Goal: Navigation & Orientation: Find specific page/section

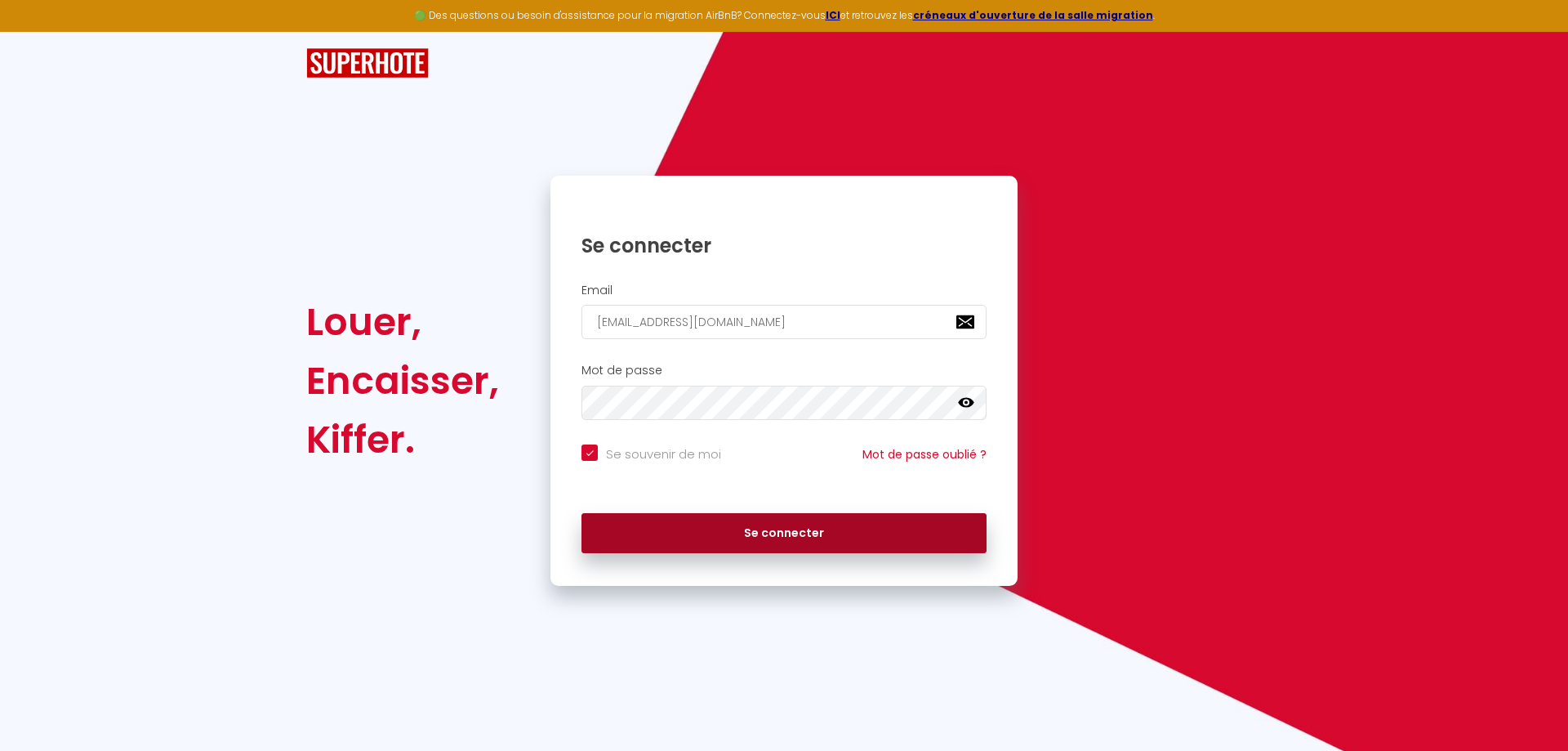
click at [677, 529] on button "Se connecter" at bounding box center [784, 533] width 406 height 41
checkbox input "true"
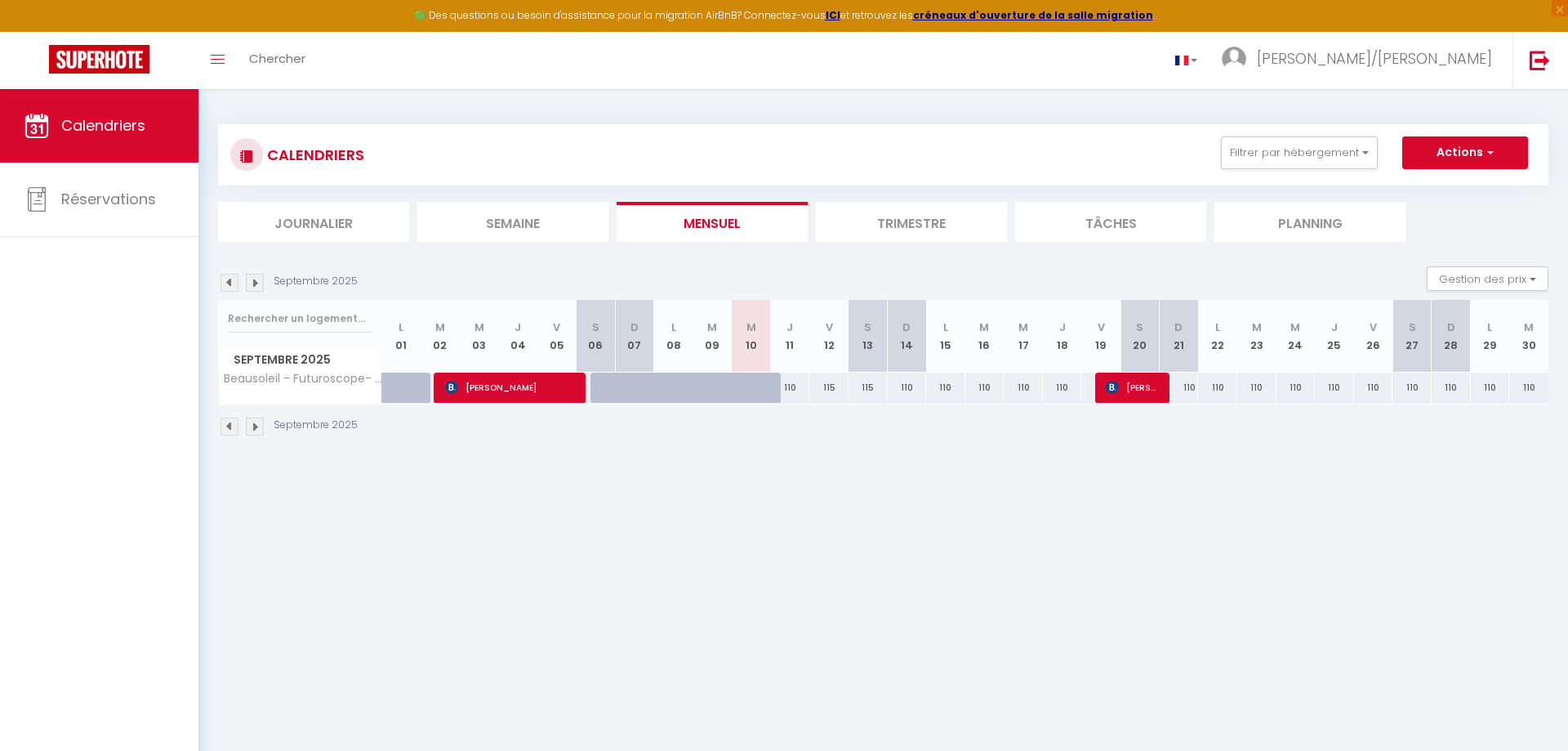
click at [257, 427] on img at bounding box center [255, 427] width 18 height 18
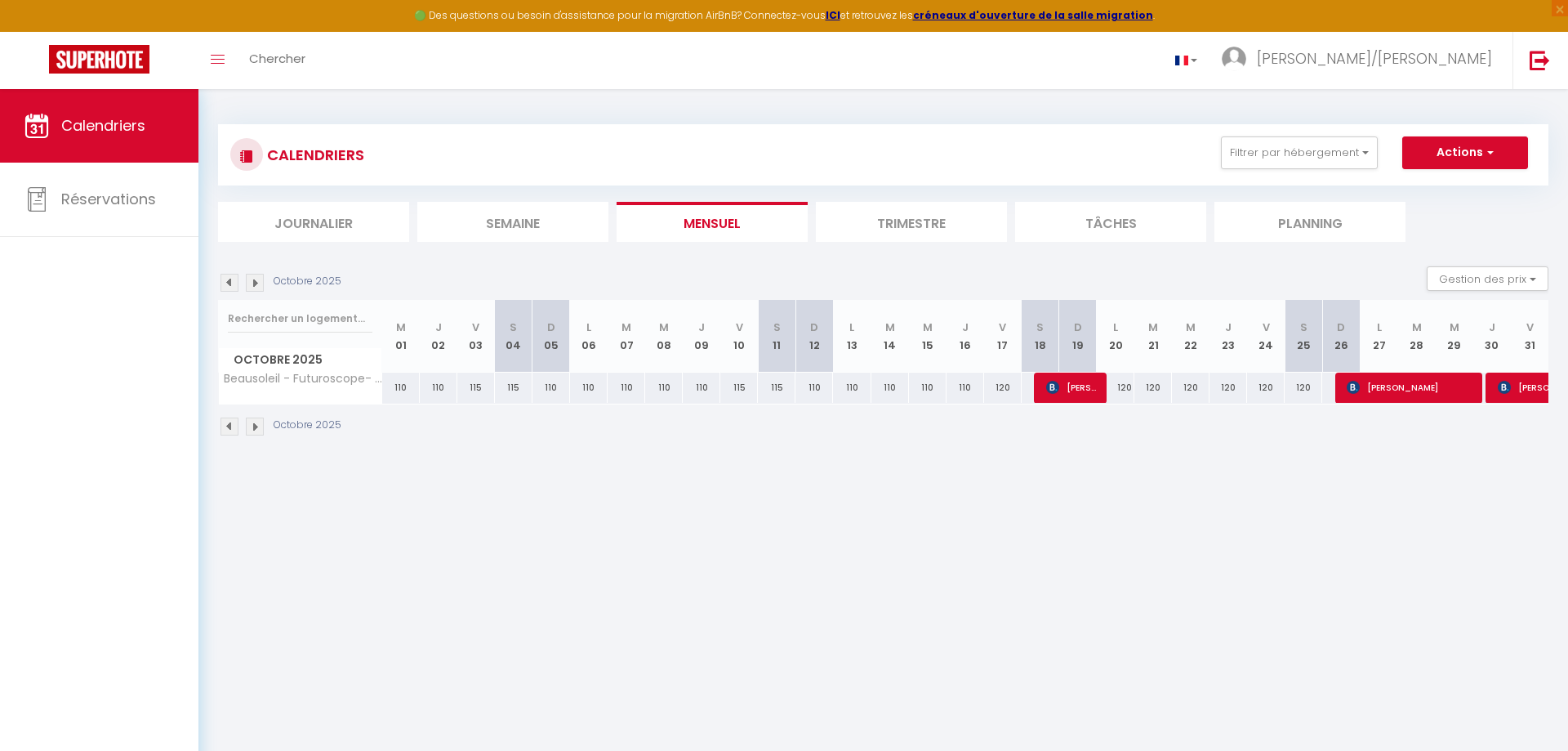
click at [233, 426] on img at bounding box center [229, 427] width 18 height 18
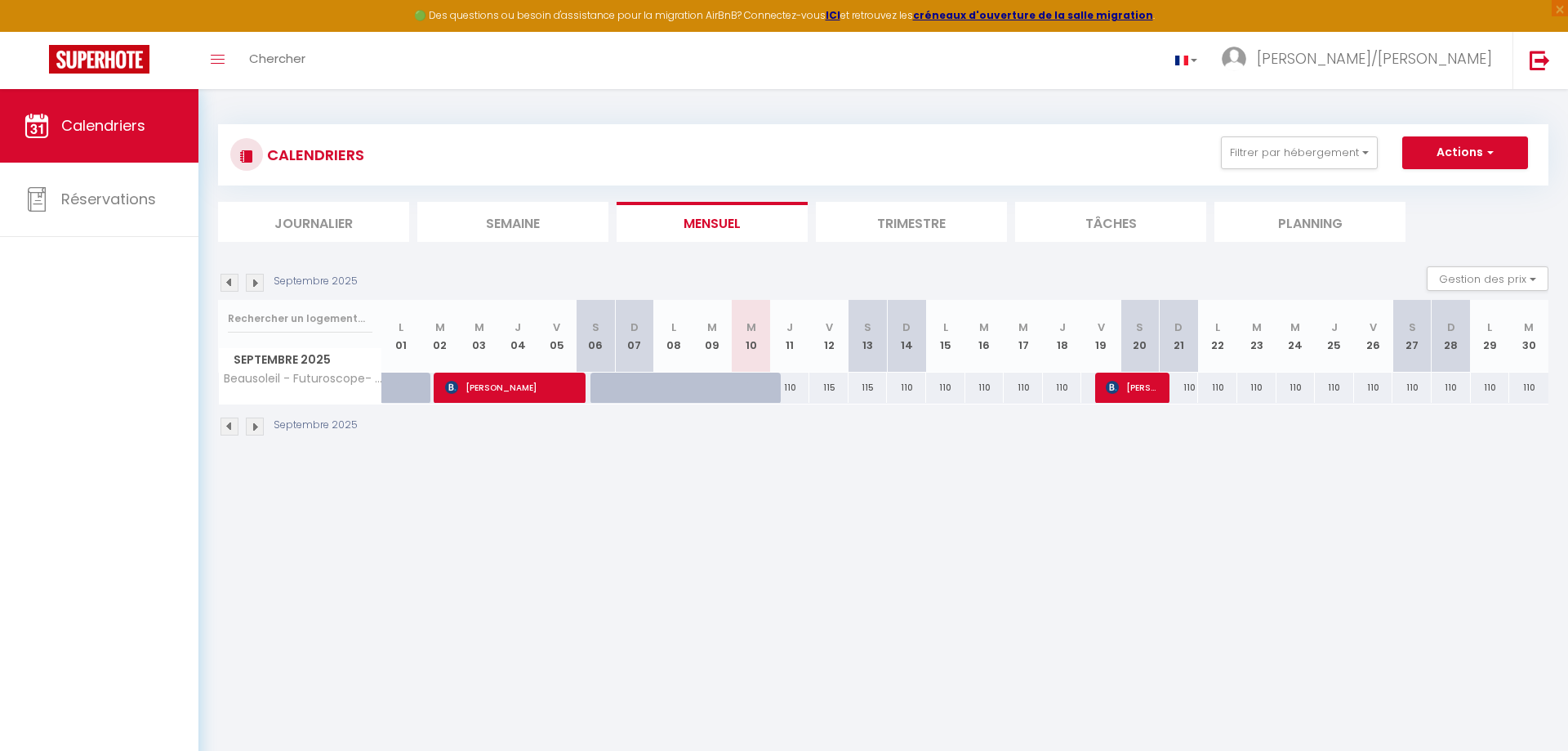
click at [257, 428] on img at bounding box center [255, 427] width 18 height 18
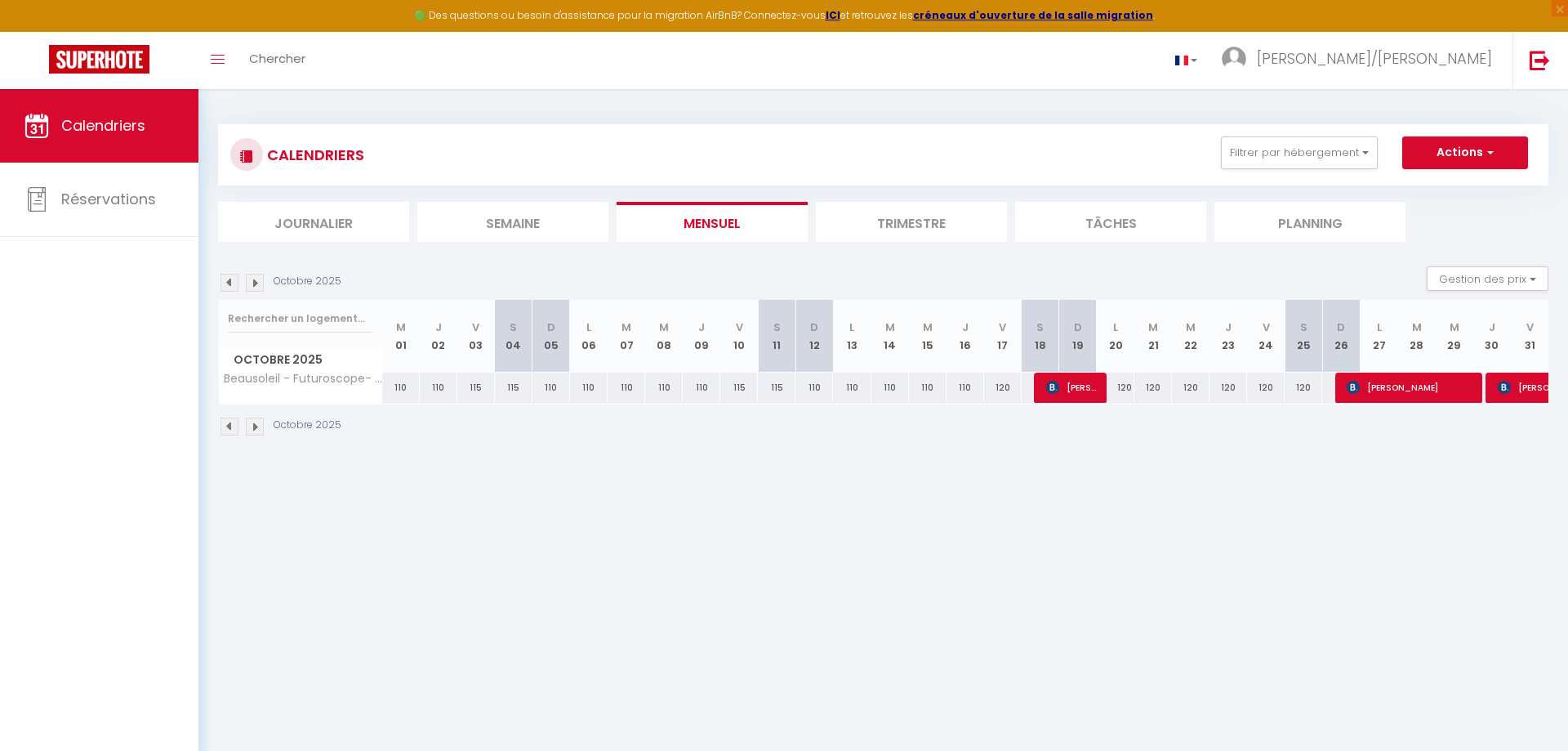
click at [232, 427] on img at bounding box center [229, 427] width 18 height 18
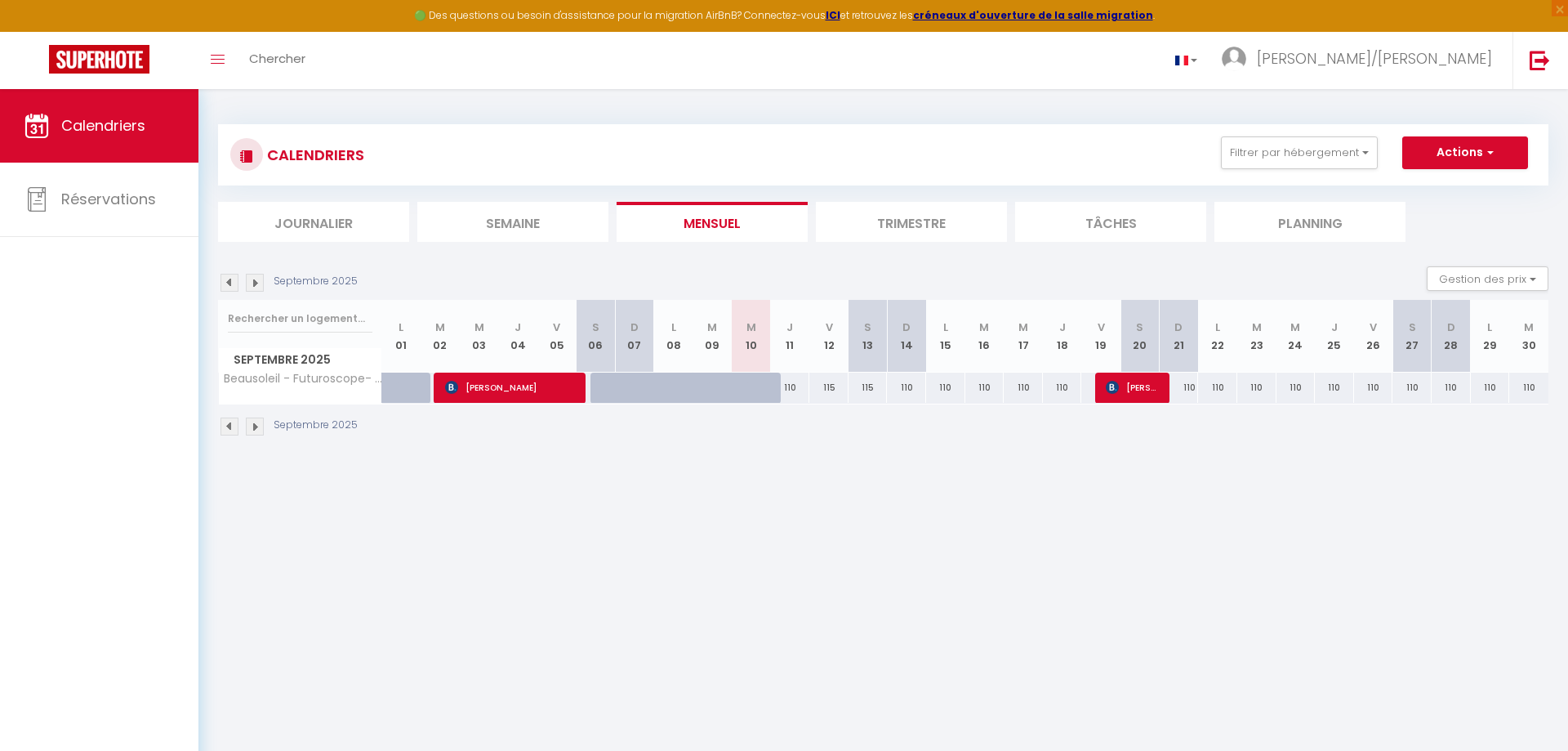
click at [254, 427] on img at bounding box center [255, 427] width 18 height 18
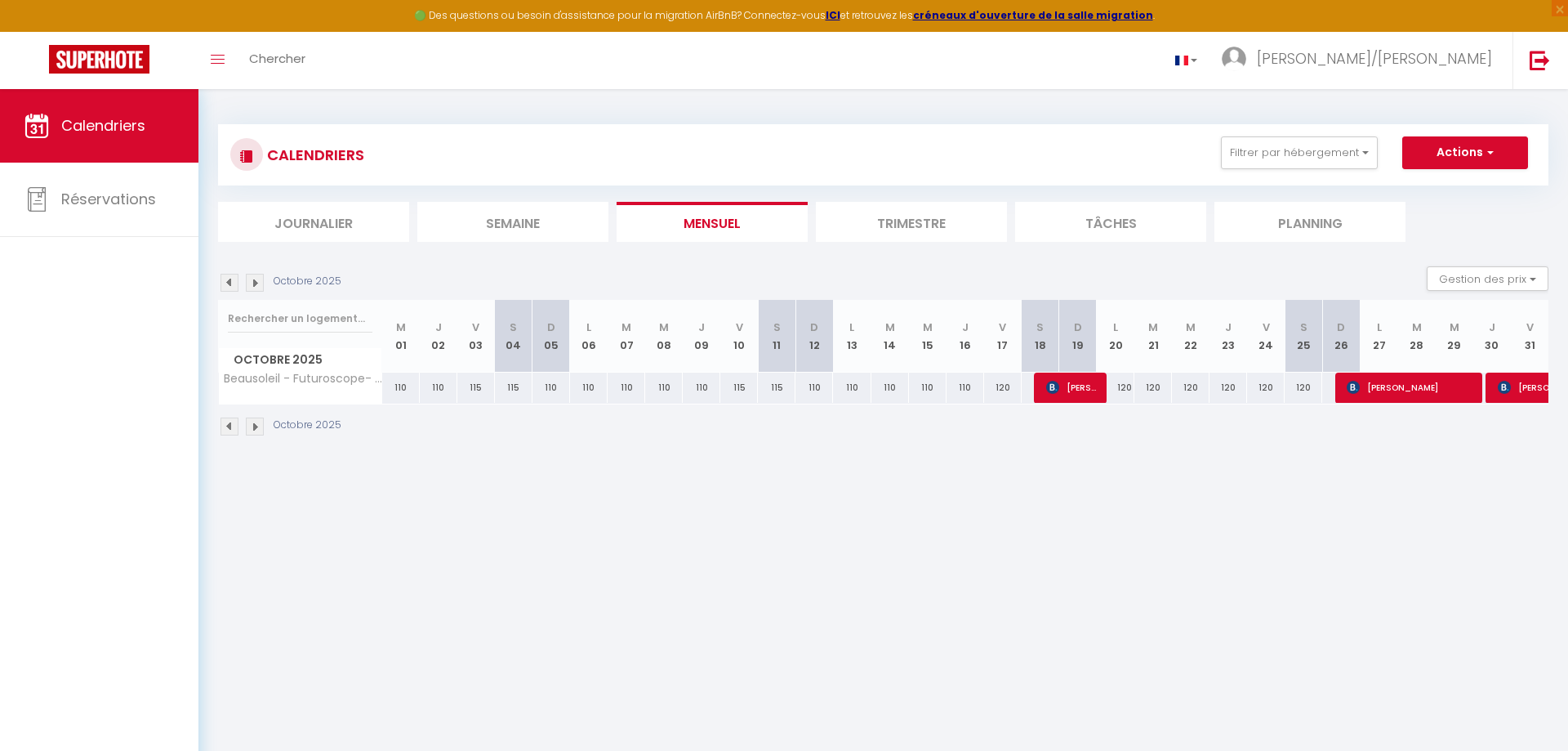
click at [253, 424] on img at bounding box center [255, 427] width 18 height 18
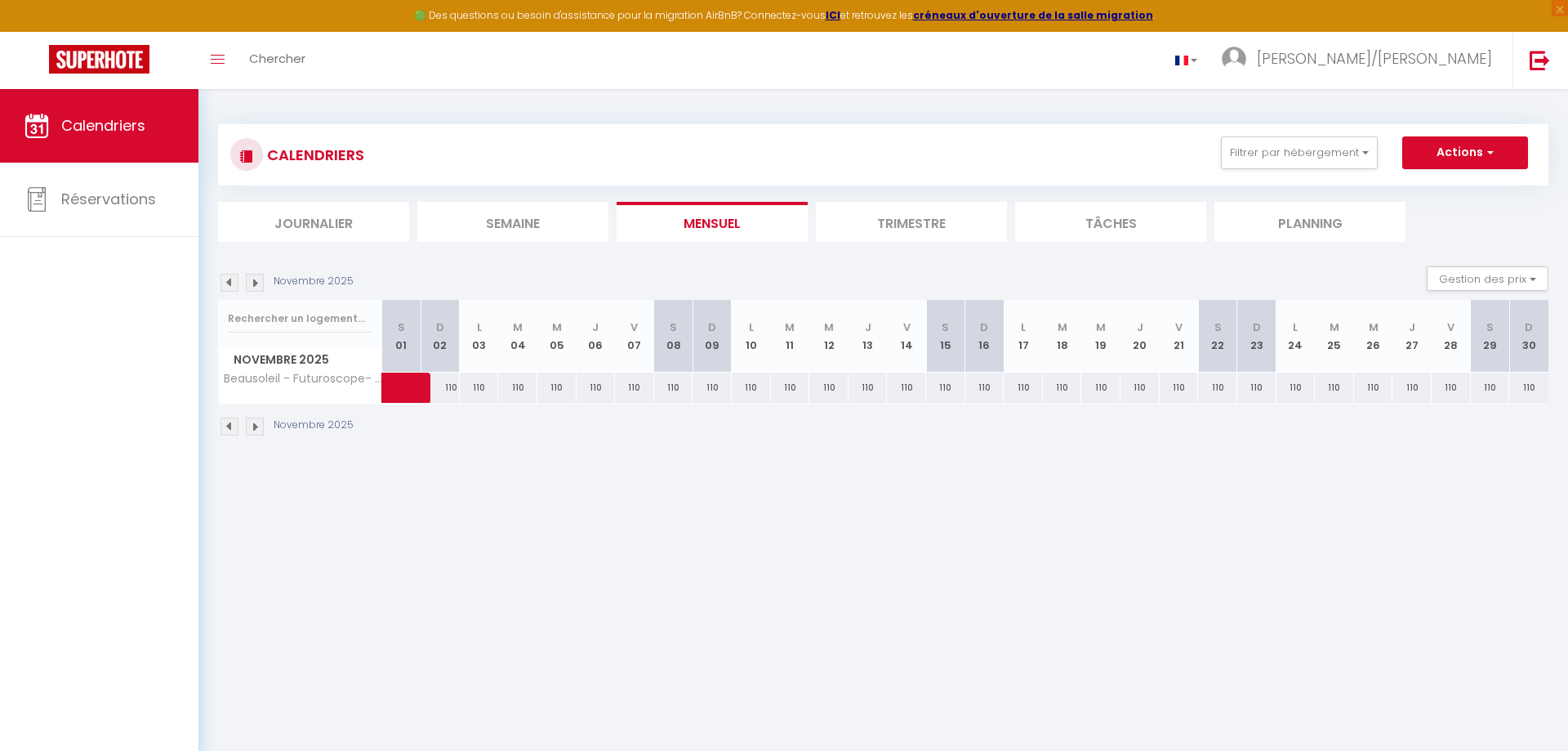
click at [229, 427] on img at bounding box center [229, 427] width 18 height 18
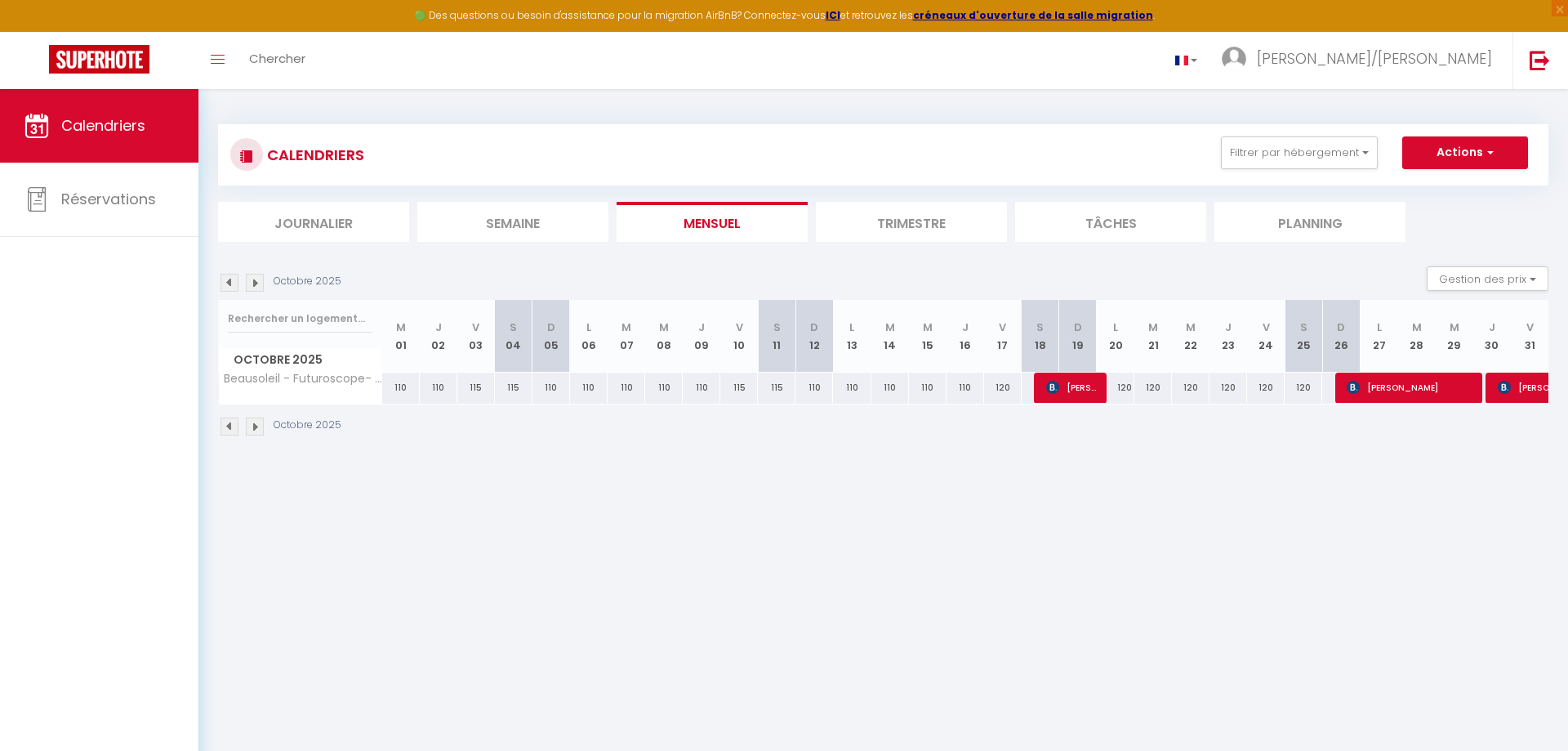
click at [256, 422] on img at bounding box center [255, 427] width 18 height 18
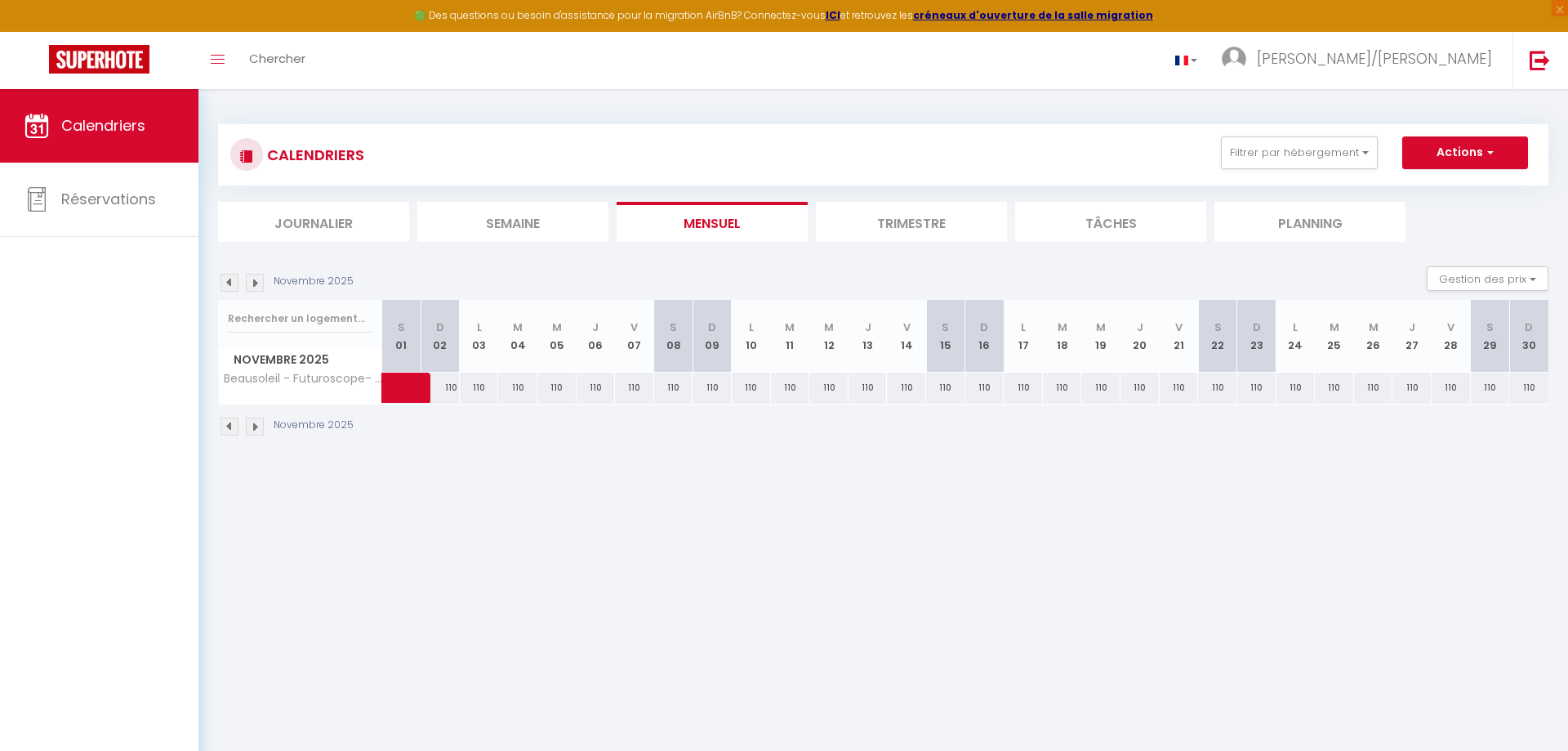
click at [229, 427] on img at bounding box center [229, 427] width 18 height 18
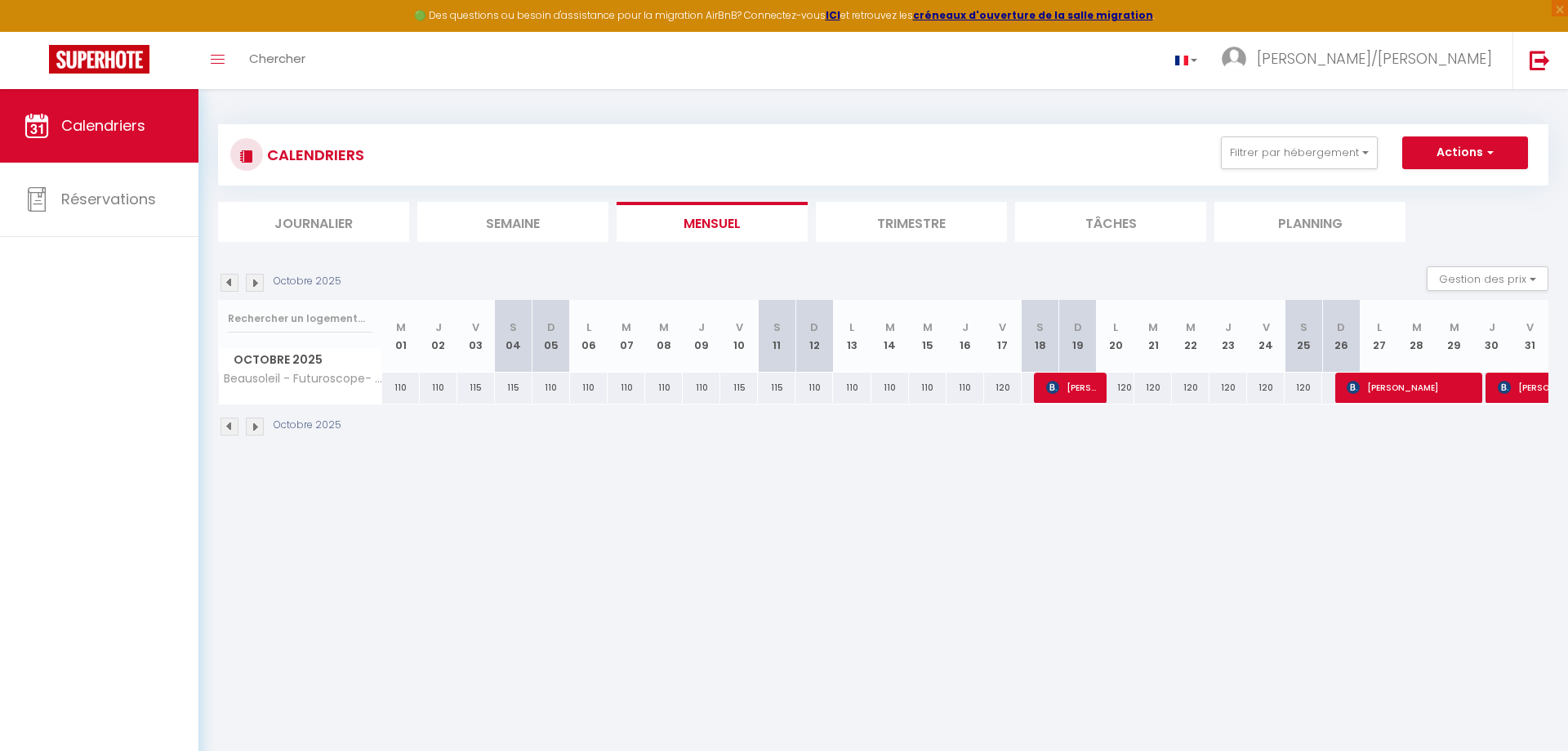
click at [254, 425] on img at bounding box center [255, 427] width 18 height 18
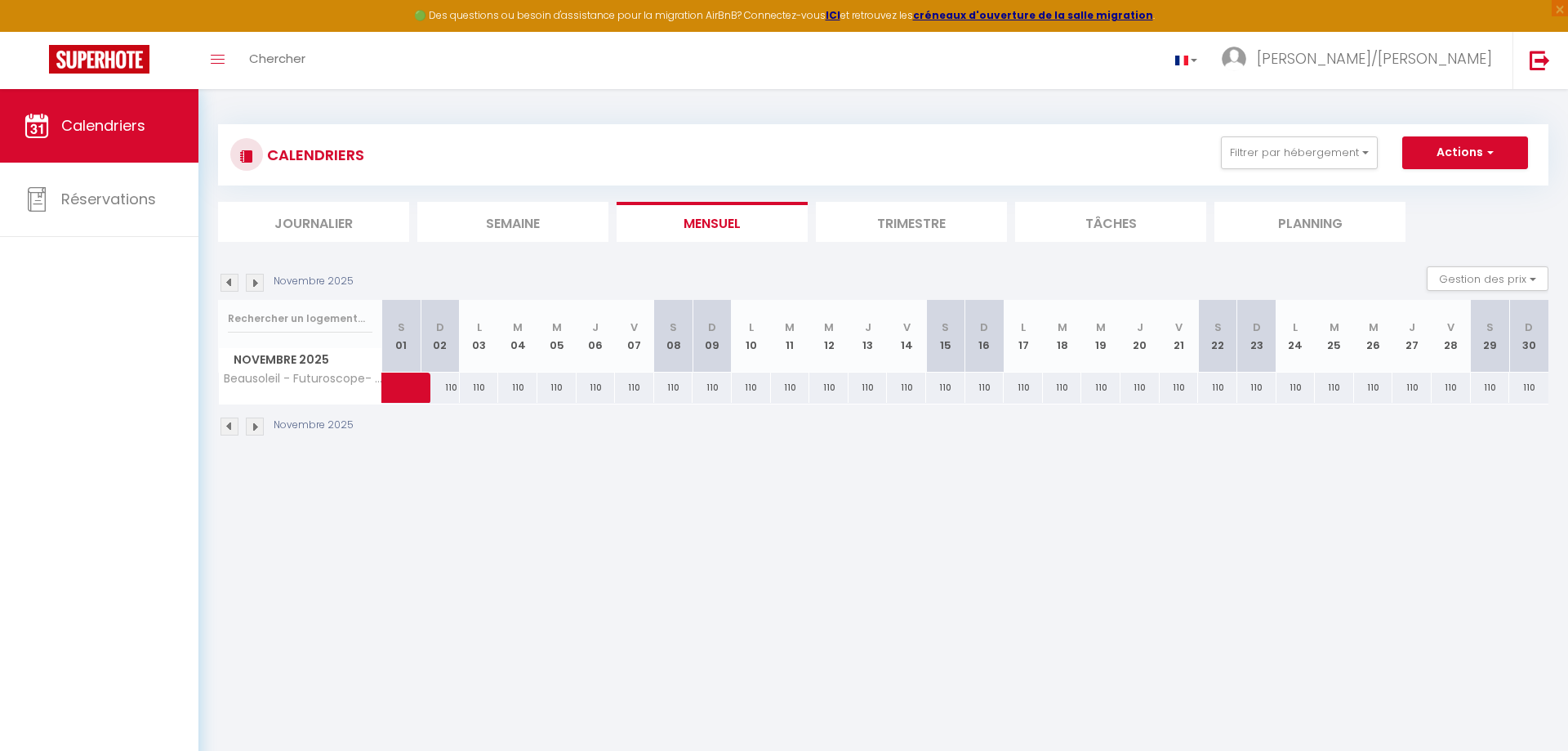
click at [229, 429] on img at bounding box center [229, 427] width 18 height 18
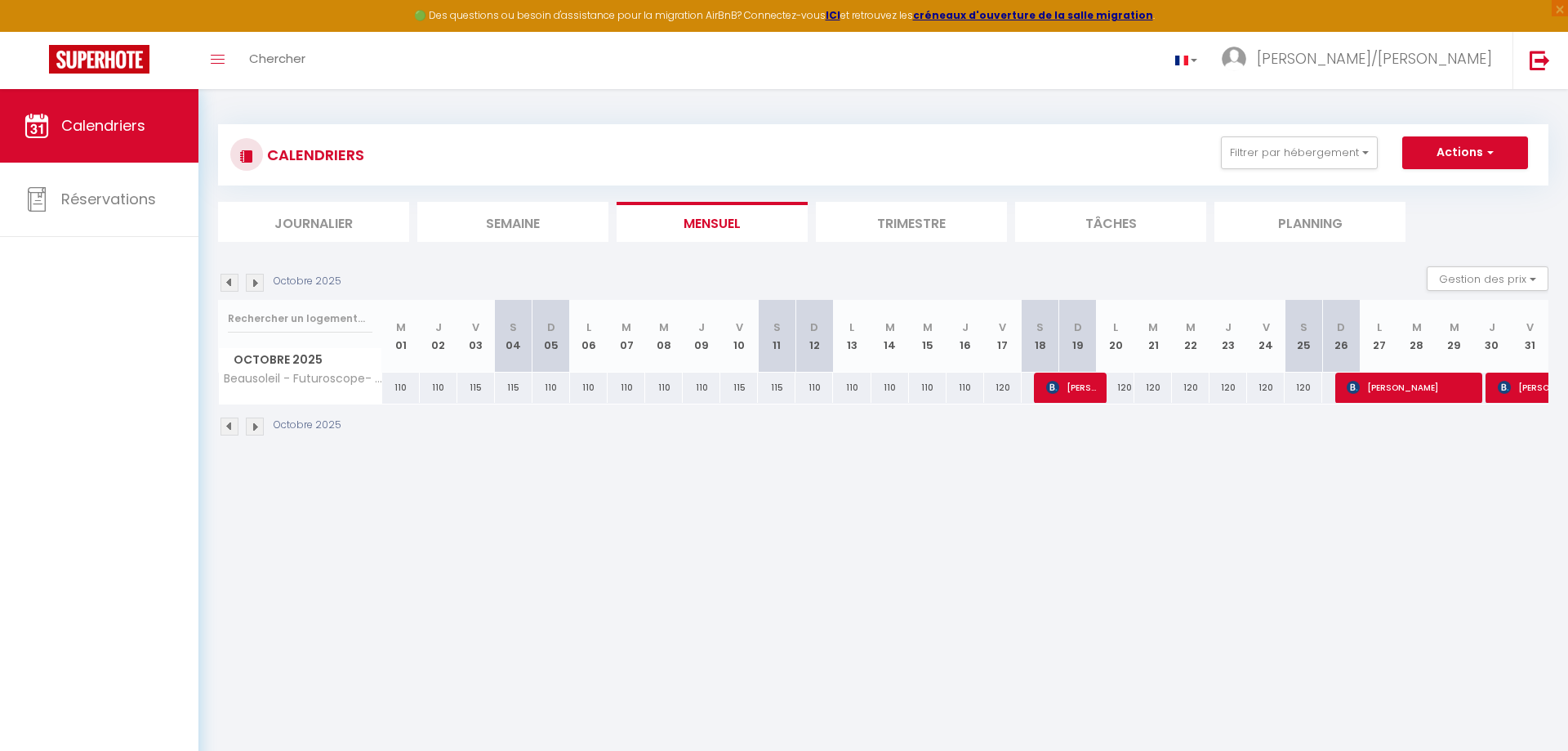
click at [256, 427] on img at bounding box center [255, 427] width 18 height 18
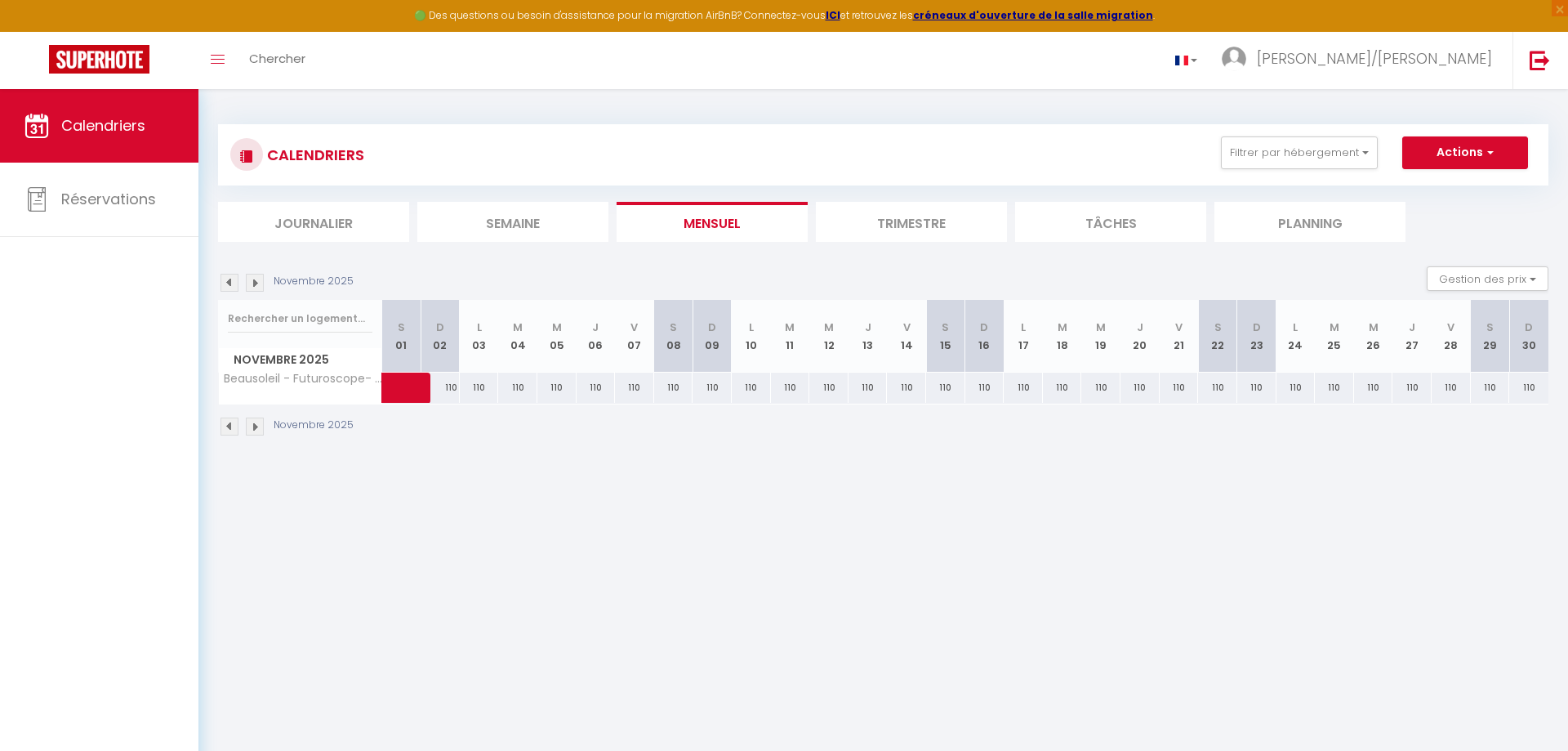
click at [228, 423] on img at bounding box center [229, 427] width 18 height 18
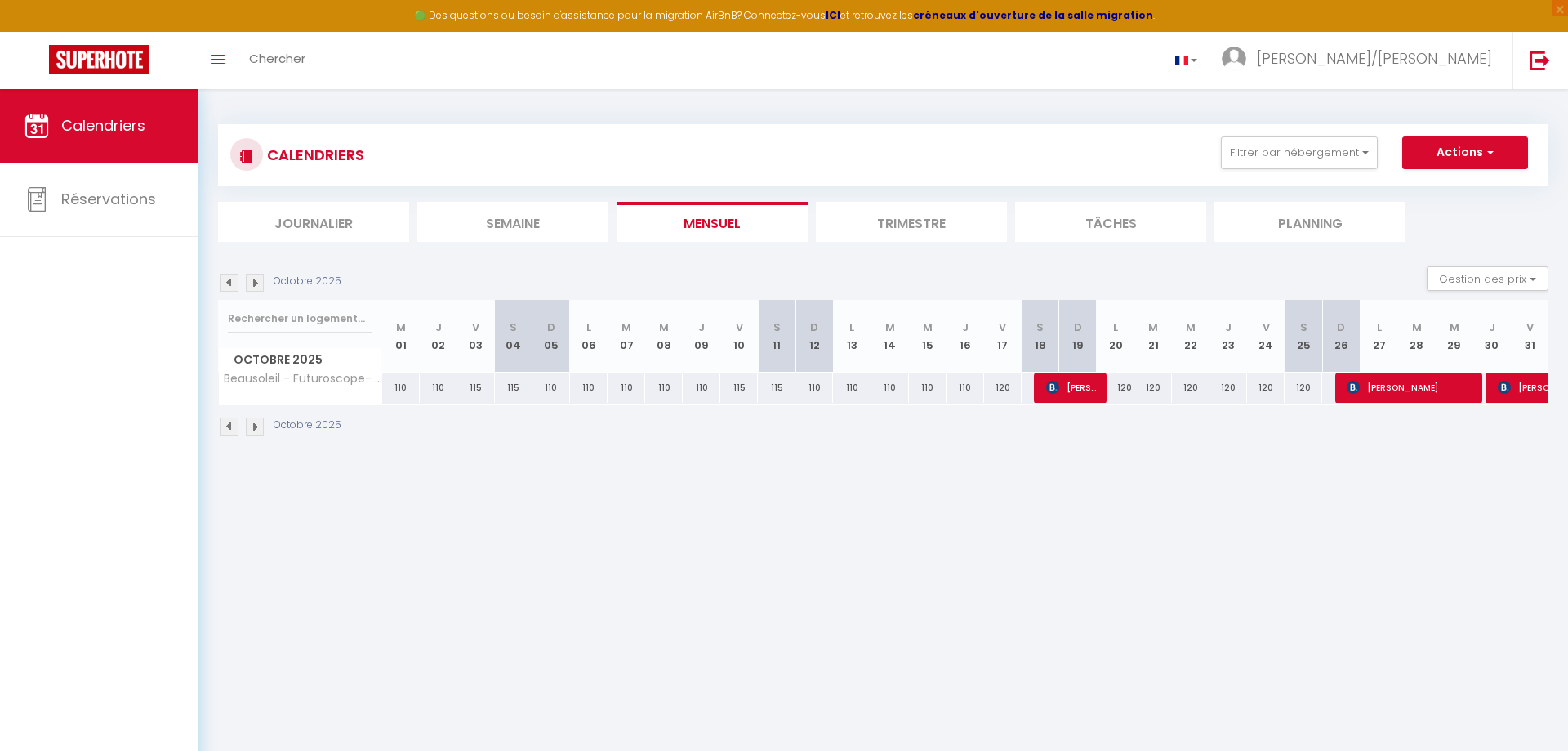
click at [251, 425] on img at bounding box center [255, 427] width 18 height 18
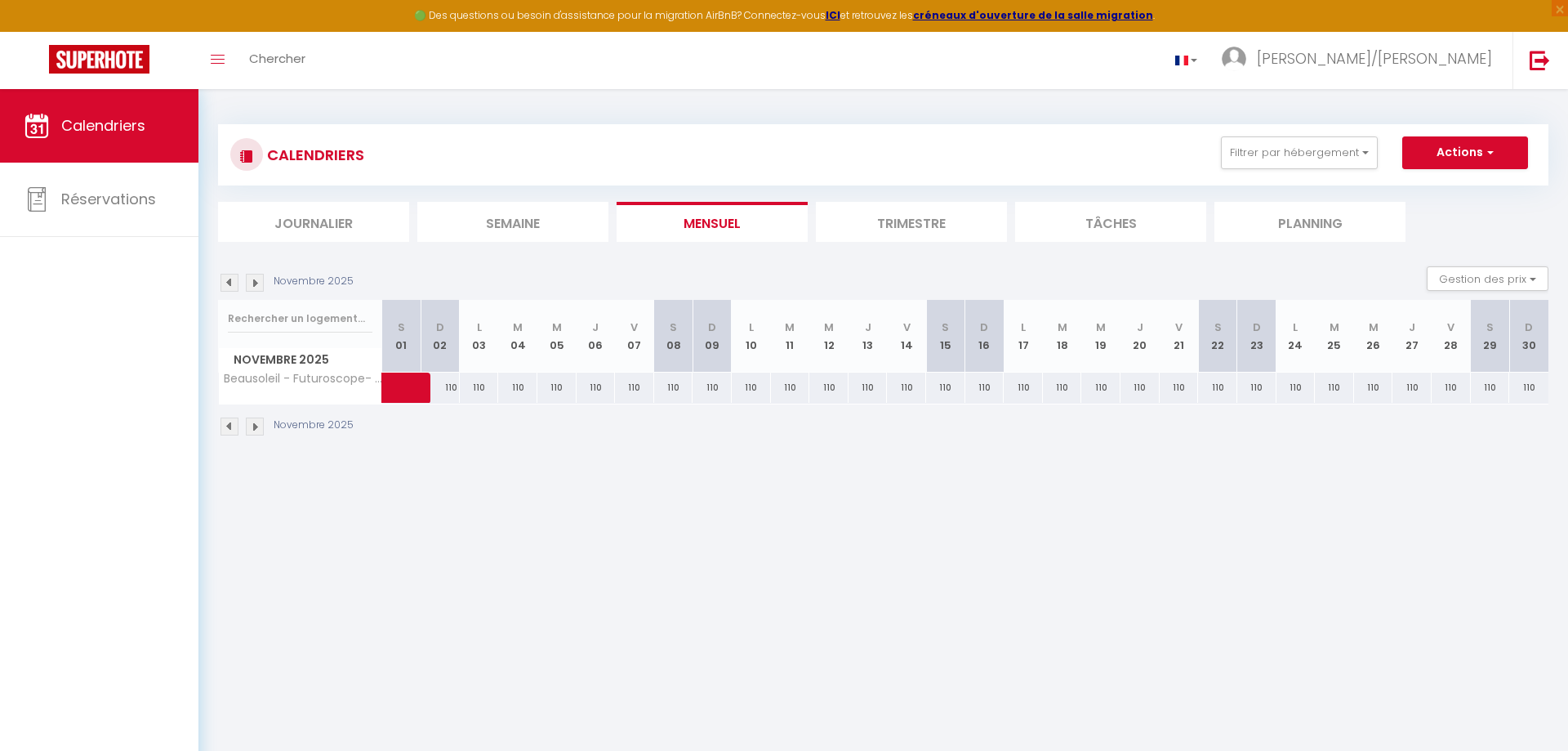
click at [227, 428] on img at bounding box center [229, 427] width 18 height 18
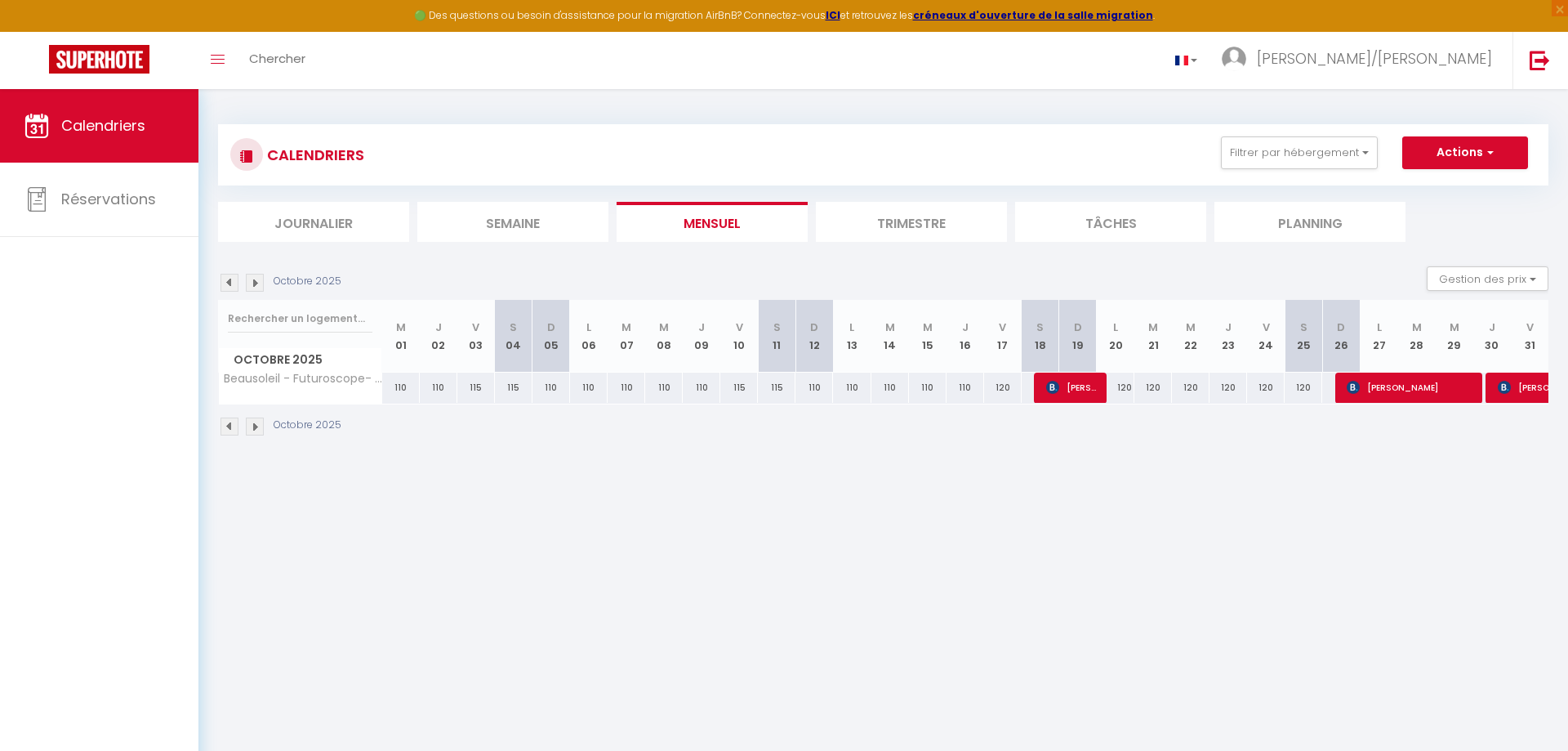
click at [226, 428] on img at bounding box center [229, 427] width 18 height 18
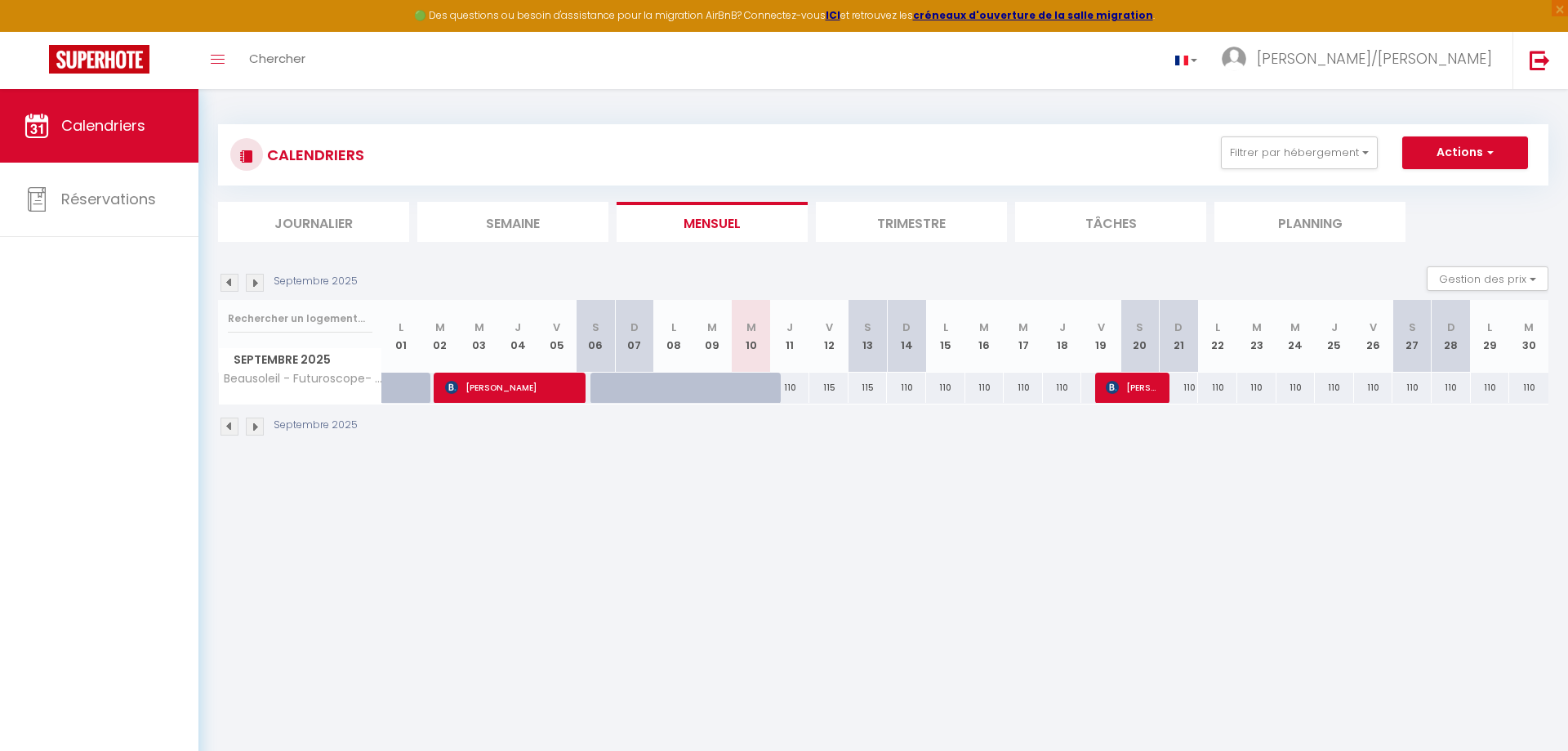
click at [257, 429] on img at bounding box center [255, 427] width 18 height 18
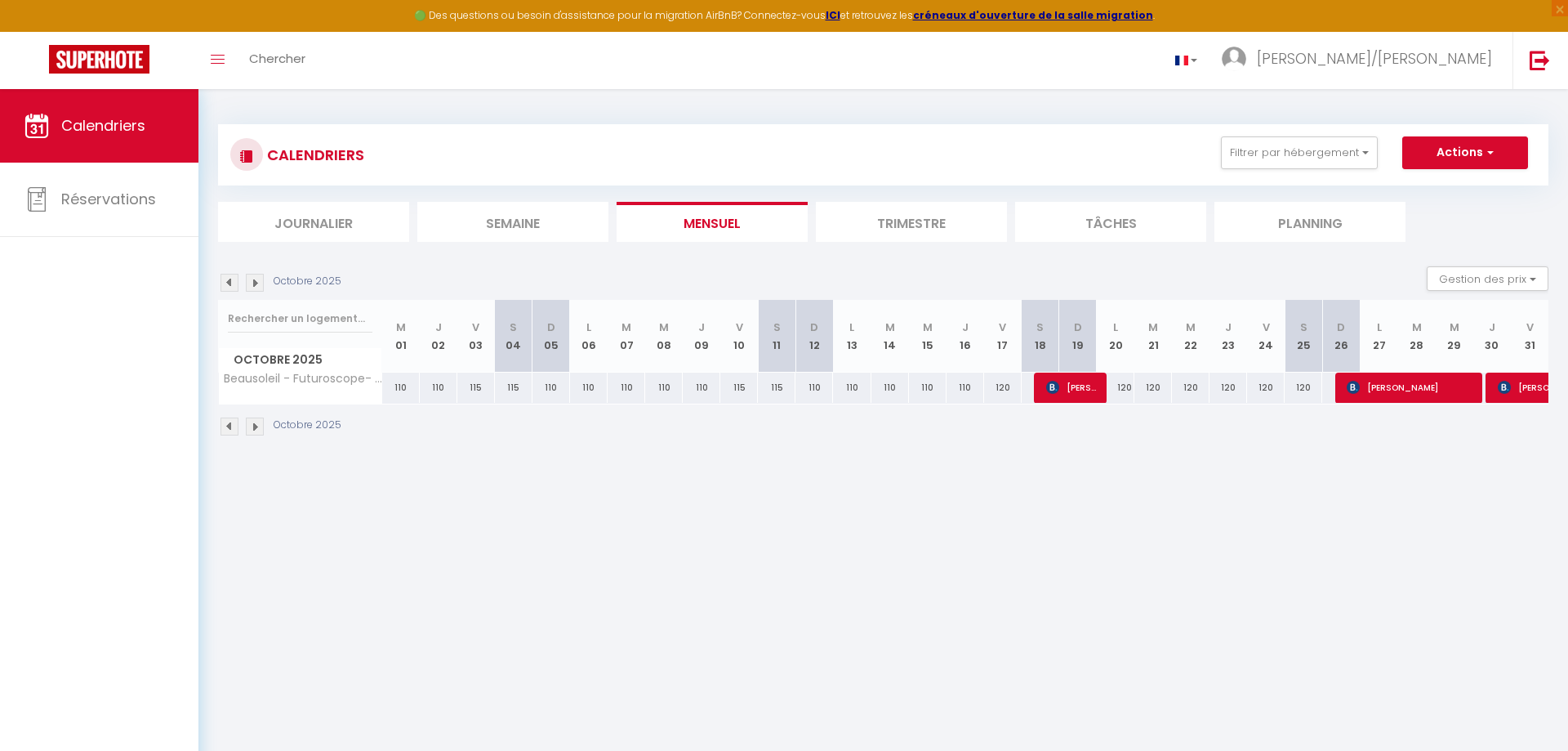
click at [252, 425] on img at bounding box center [255, 427] width 18 height 18
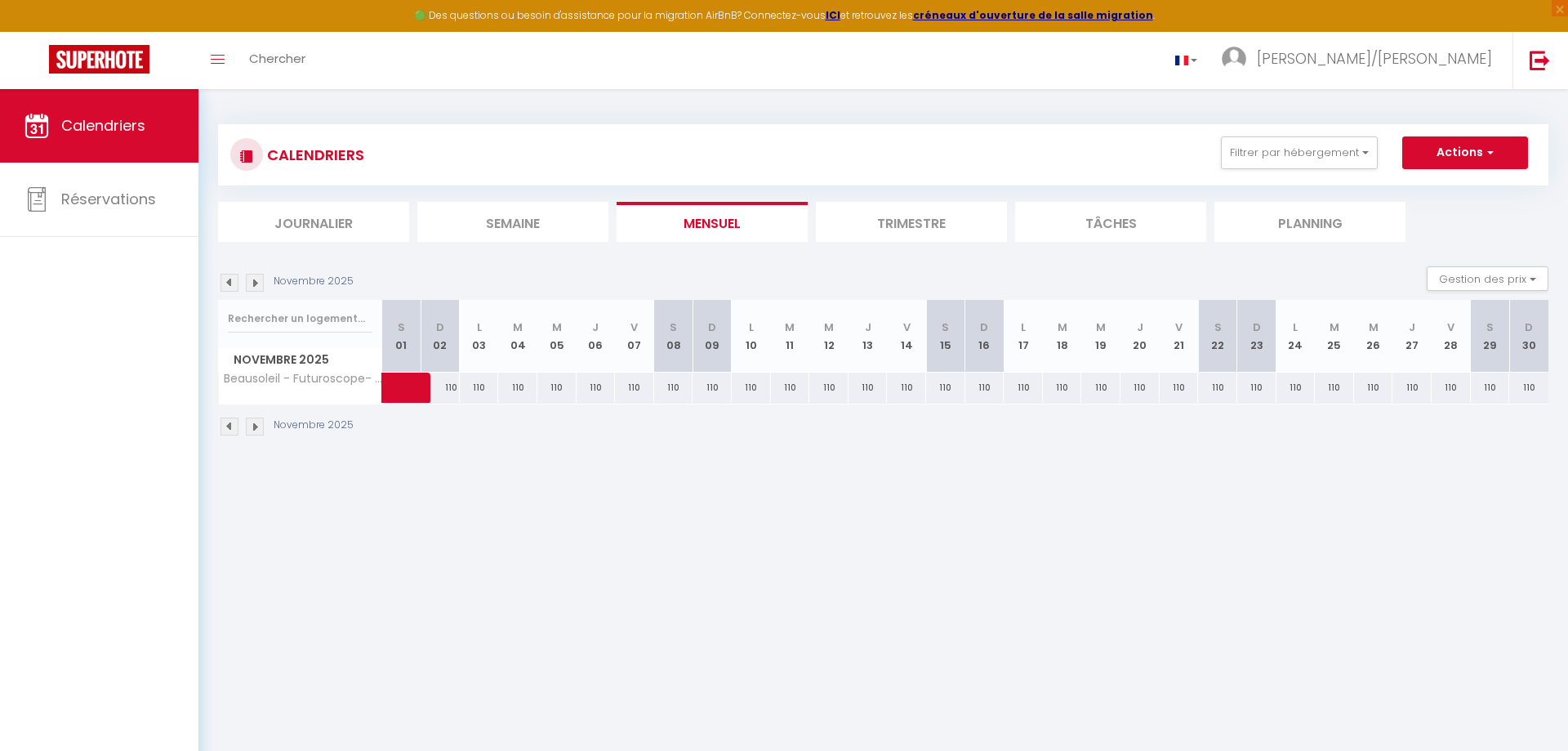
click at [227, 430] on img at bounding box center [229, 427] width 18 height 18
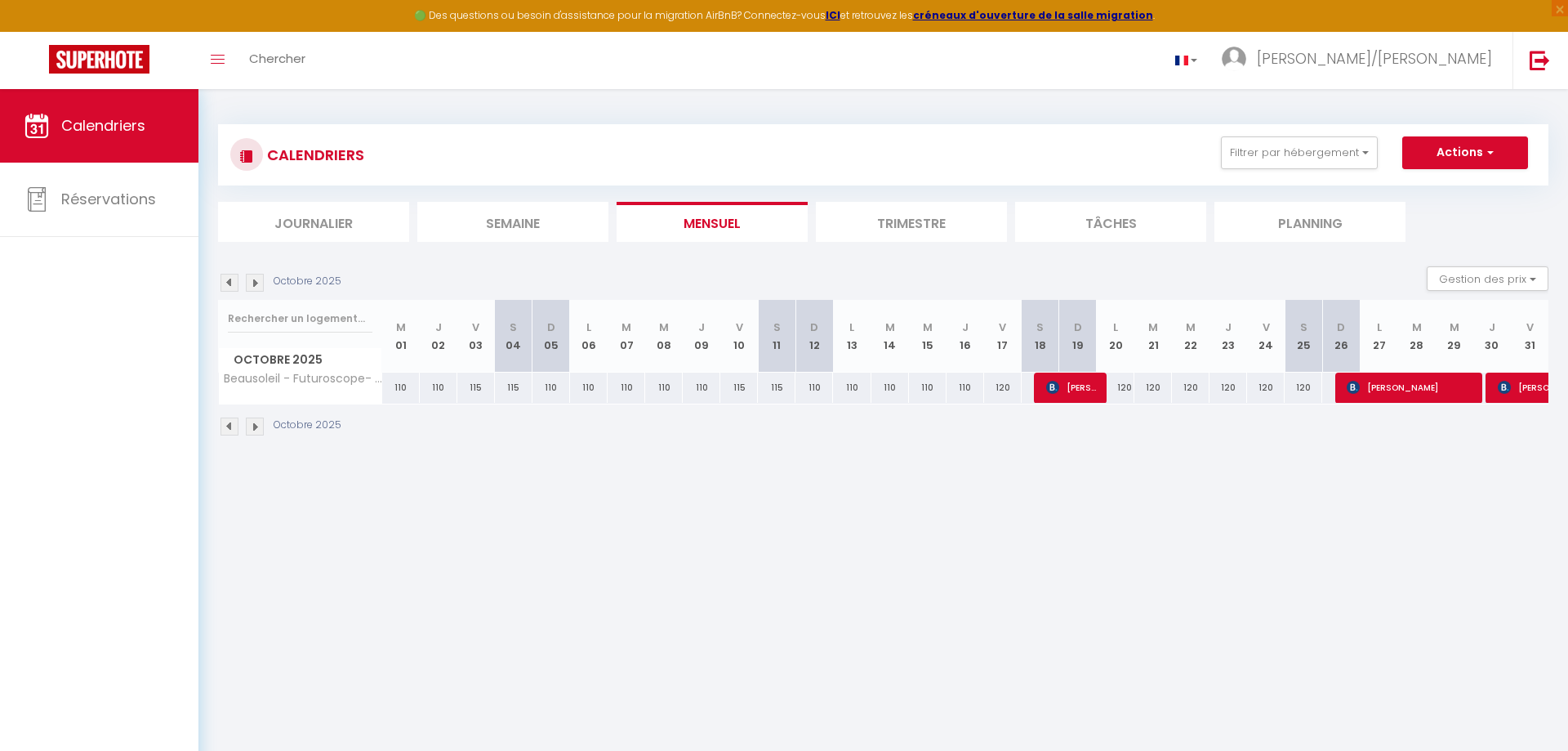
click at [257, 427] on img at bounding box center [255, 427] width 18 height 18
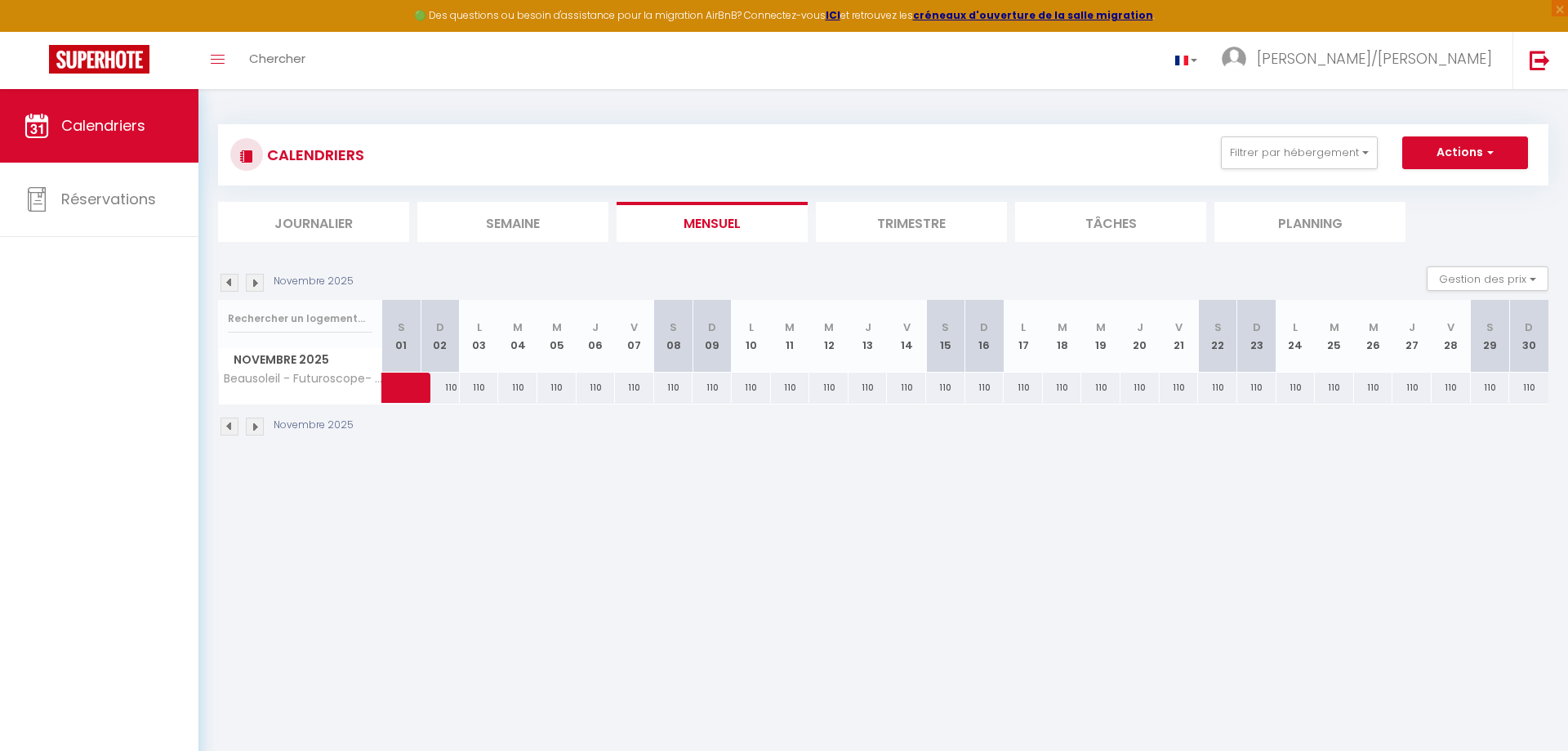
click at [230, 430] on img at bounding box center [229, 427] width 18 height 18
